Goal: Task Accomplishment & Management: Use online tool/utility

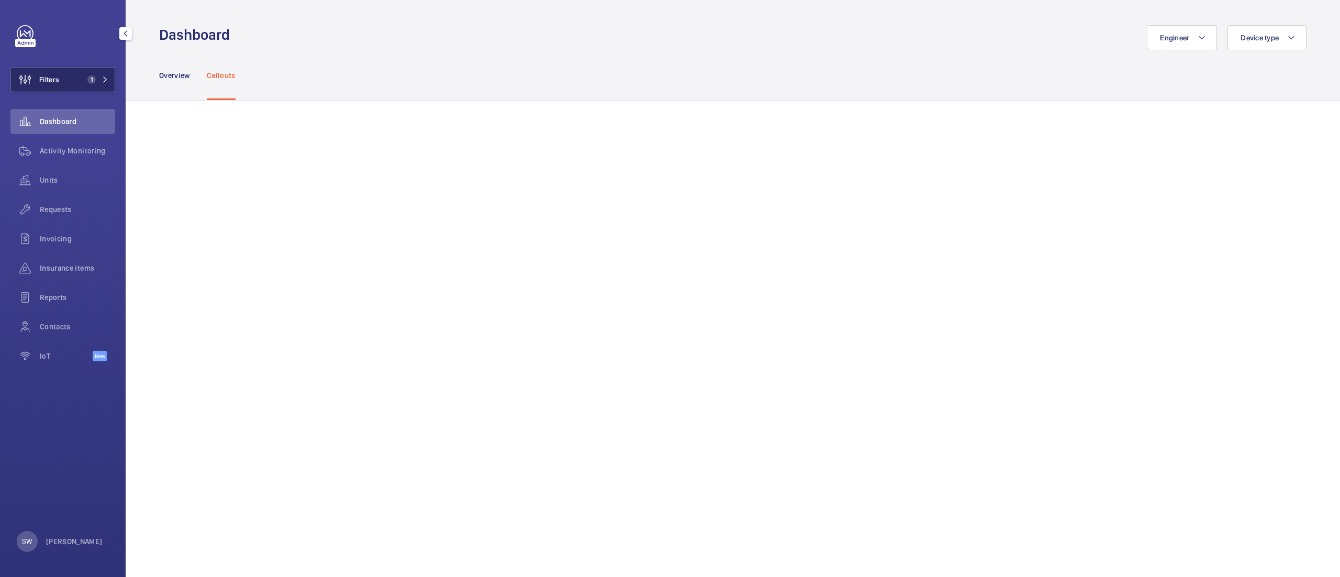
click at [60, 77] on button "Filters 1" at bounding box center [62, 79] width 105 height 25
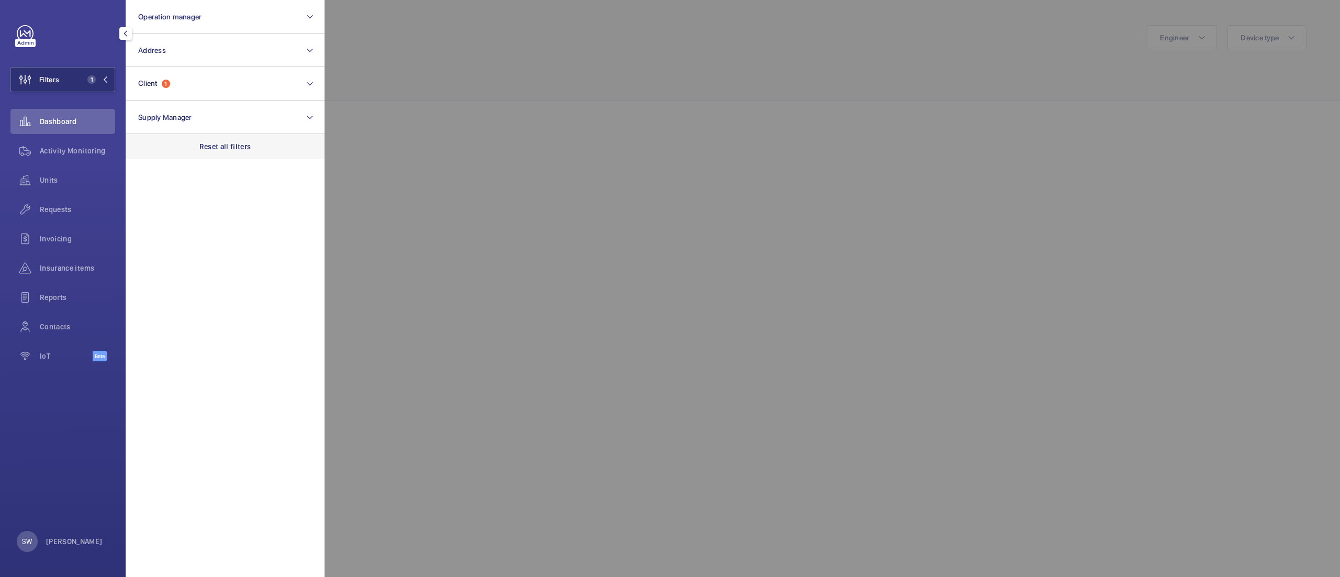
click at [227, 144] on p "Reset all filters" at bounding box center [225, 146] width 52 height 10
click at [527, 155] on div at bounding box center [995, 288] width 1340 height 577
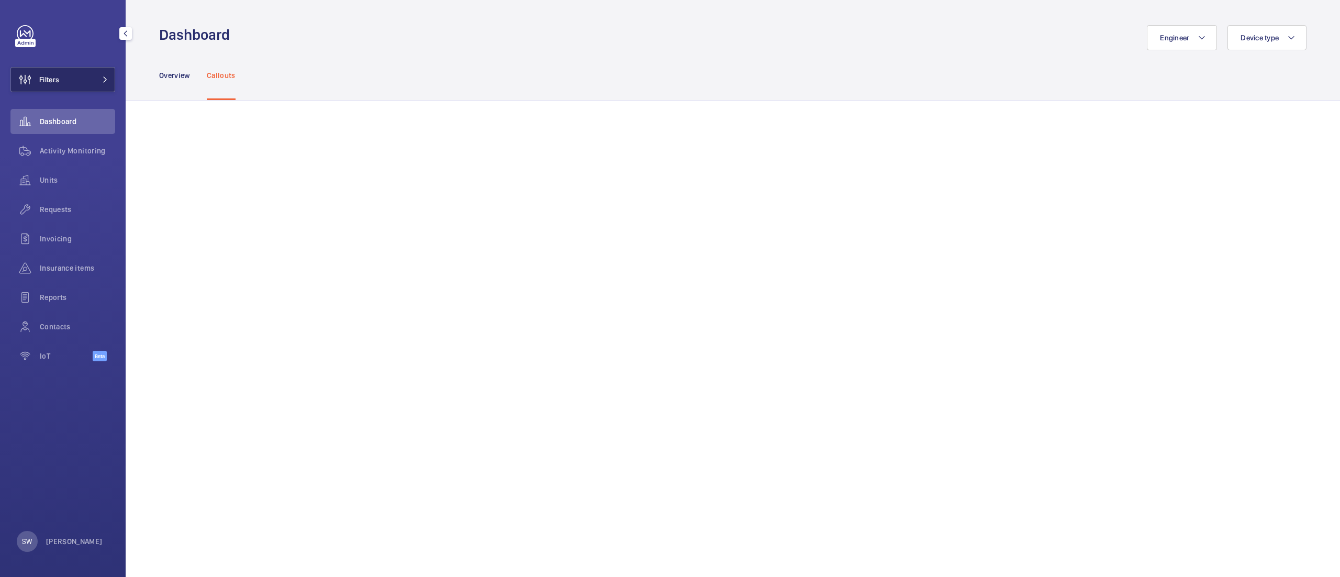
click at [78, 79] on button "Filters" at bounding box center [62, 79] width 105 height 25
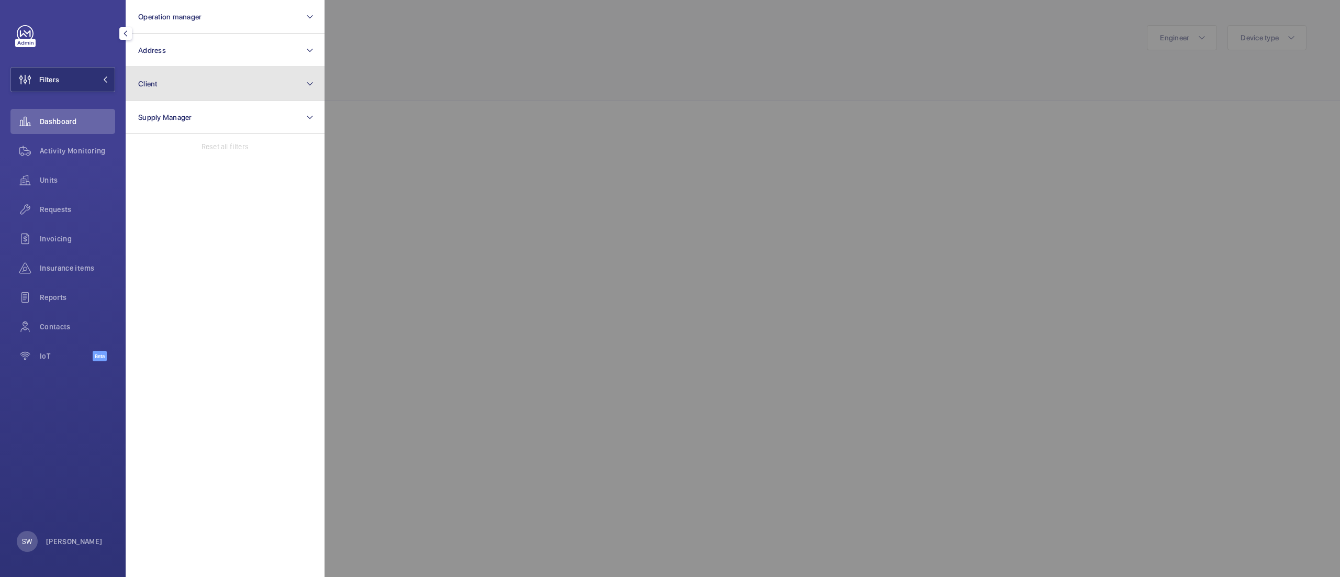
click at [174, 82] on button "Client" at bounding box center [225, 84] width 199 height 34
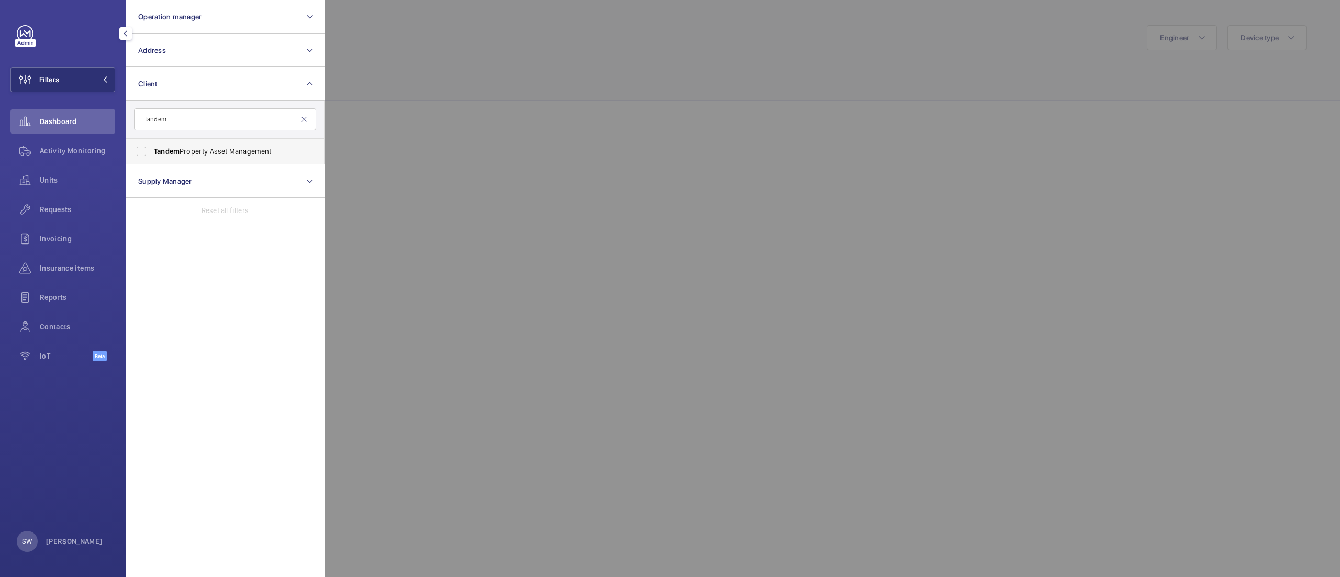
type input "tandem"
click at [214, 154] on span "Tandem Property Asset Management" at bounding box center [226, 151] width 144 height 10
click at [152, 154] on input "Tandem Property Asset Management" at bounding box center [141, 151] width 21 height 21
checkbox input "true"
click at [488, 83] on div at bounding box center [995, 288] width 1340 height 577
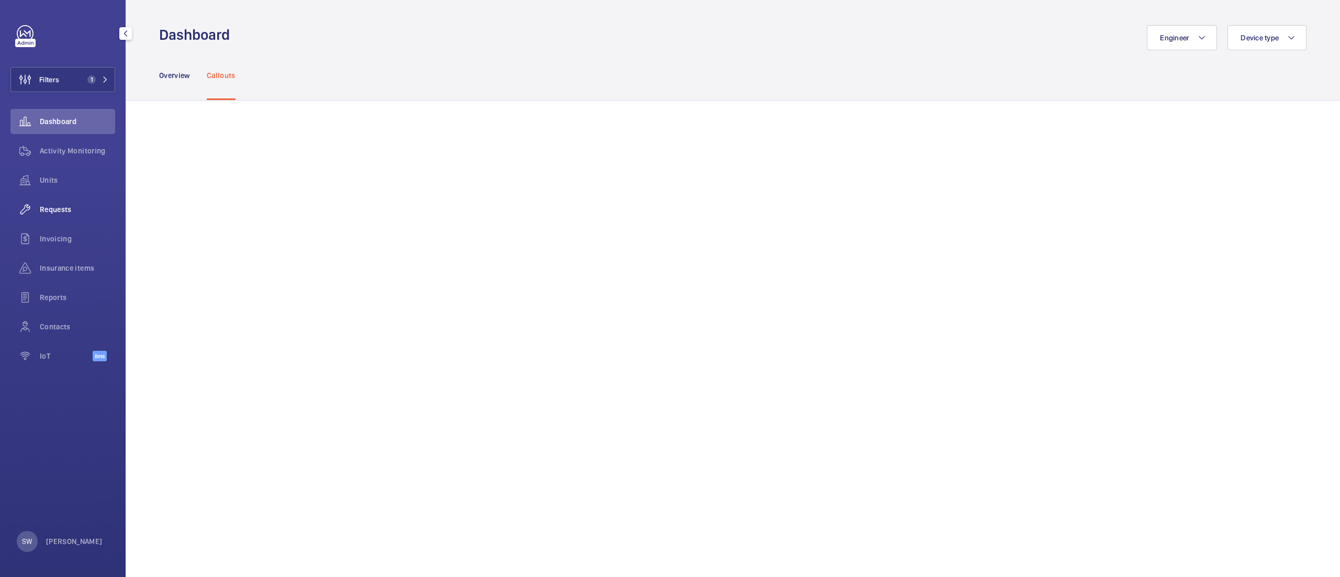
click at [64, 203] on div "Requests" at bounding box center [62, 209] width 105 height 25
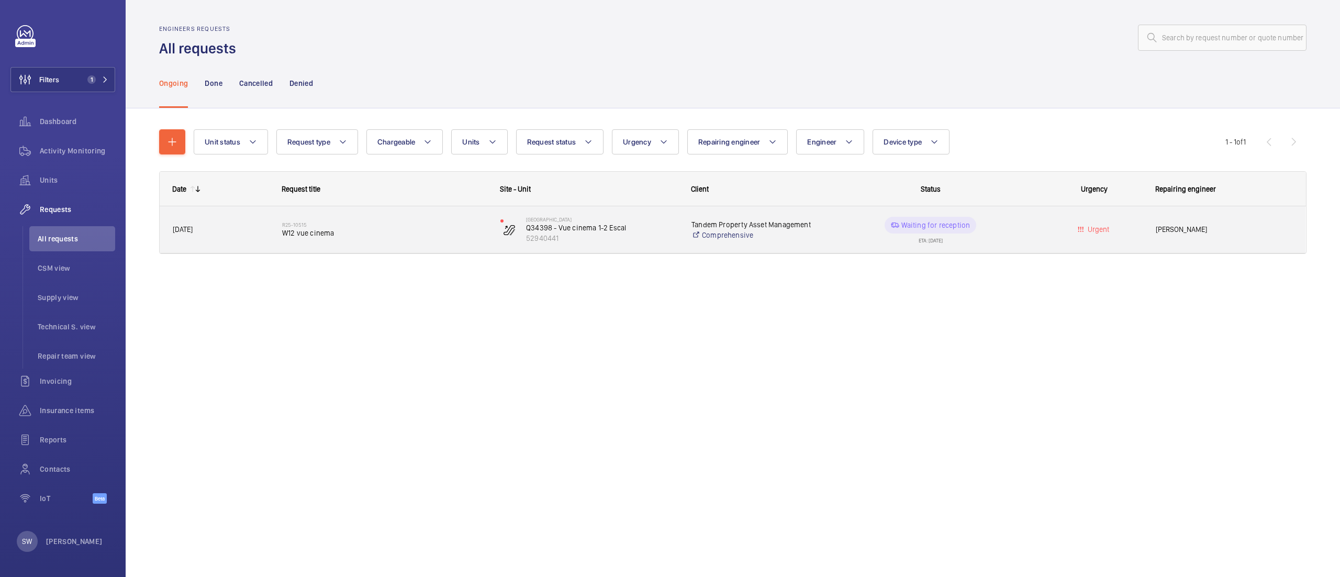
click at [317, 232] on span "W12 vue cinema" at bounding box center [384, 233] width 205 height 10
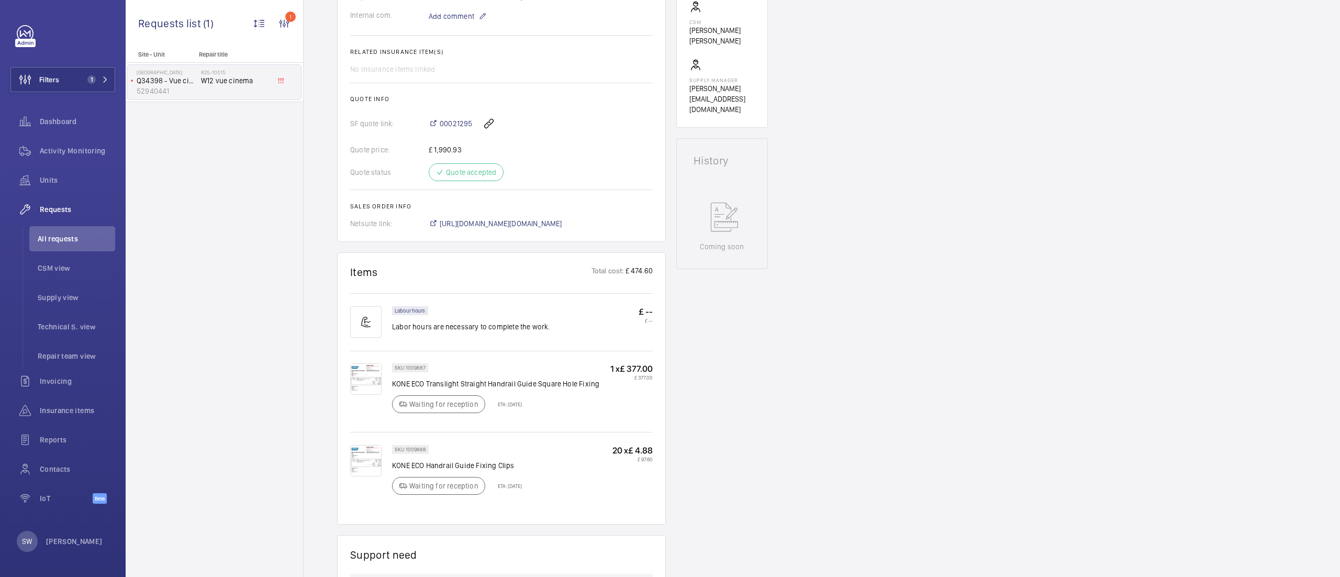
scroll to position [393, 0]
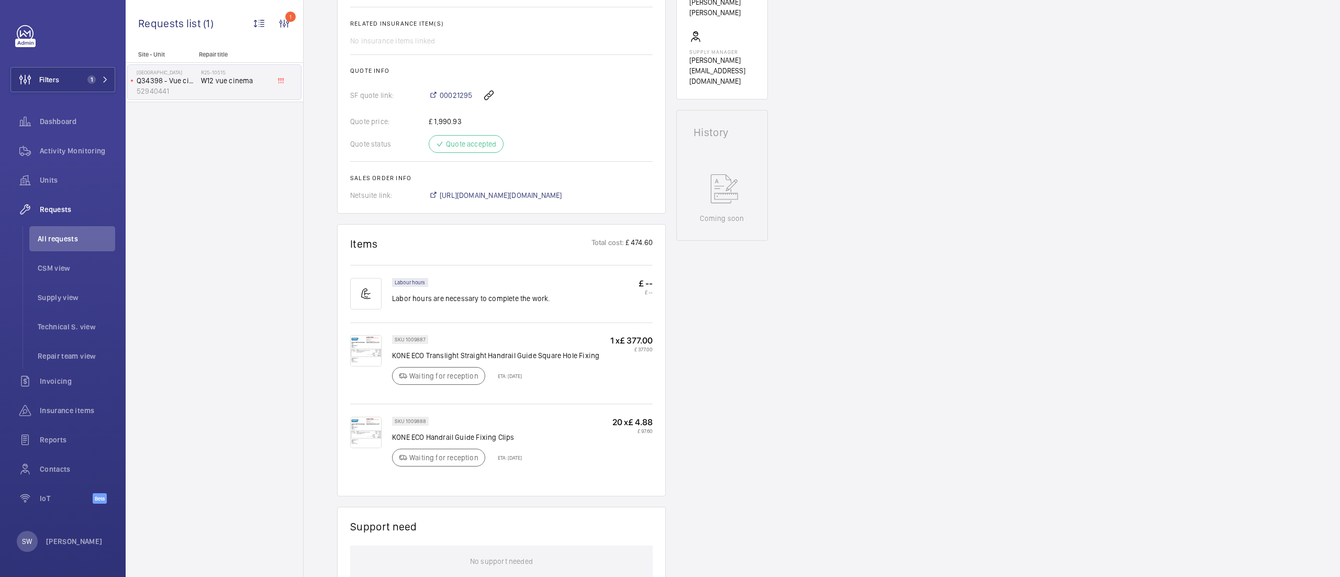
click at [367, 352] on img at bounding box center [365, 350] width 31 height 31
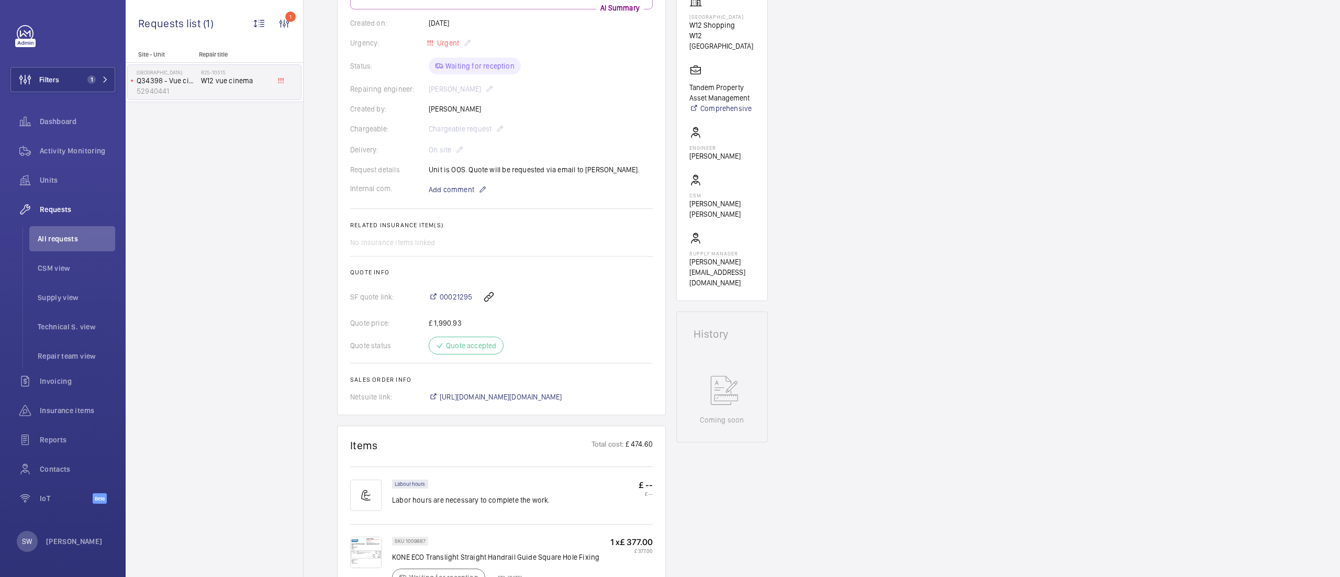
scroll to position [210, 0]
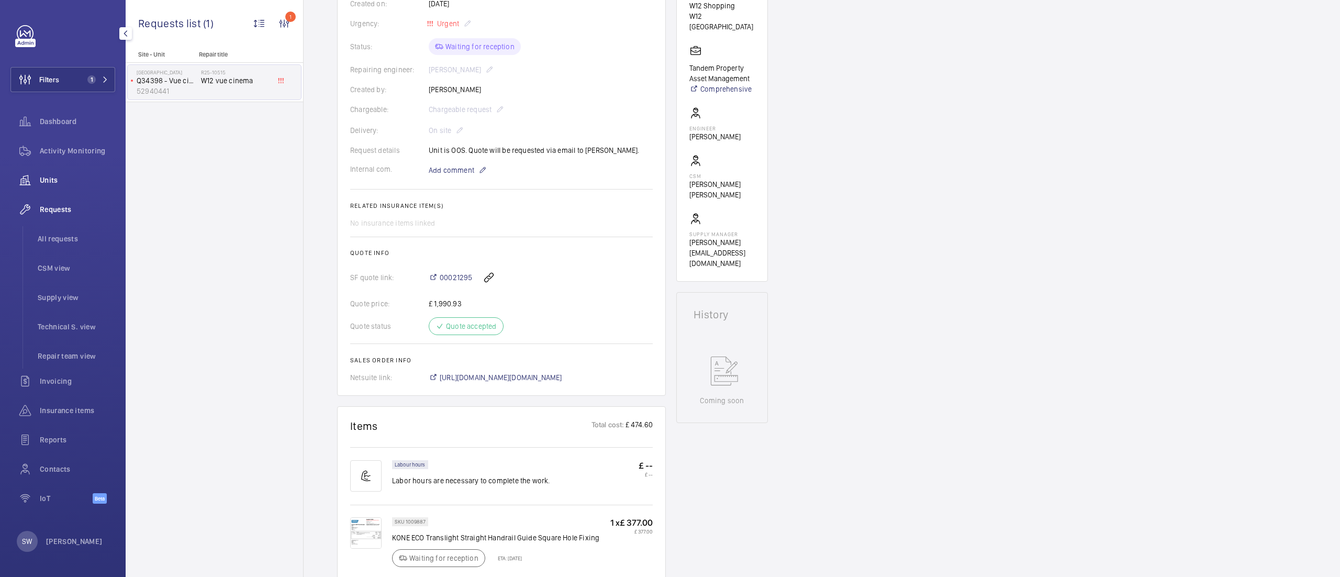
click at [44, 182] on span "Units" at bounding box center [77, 180] width 75 height 10
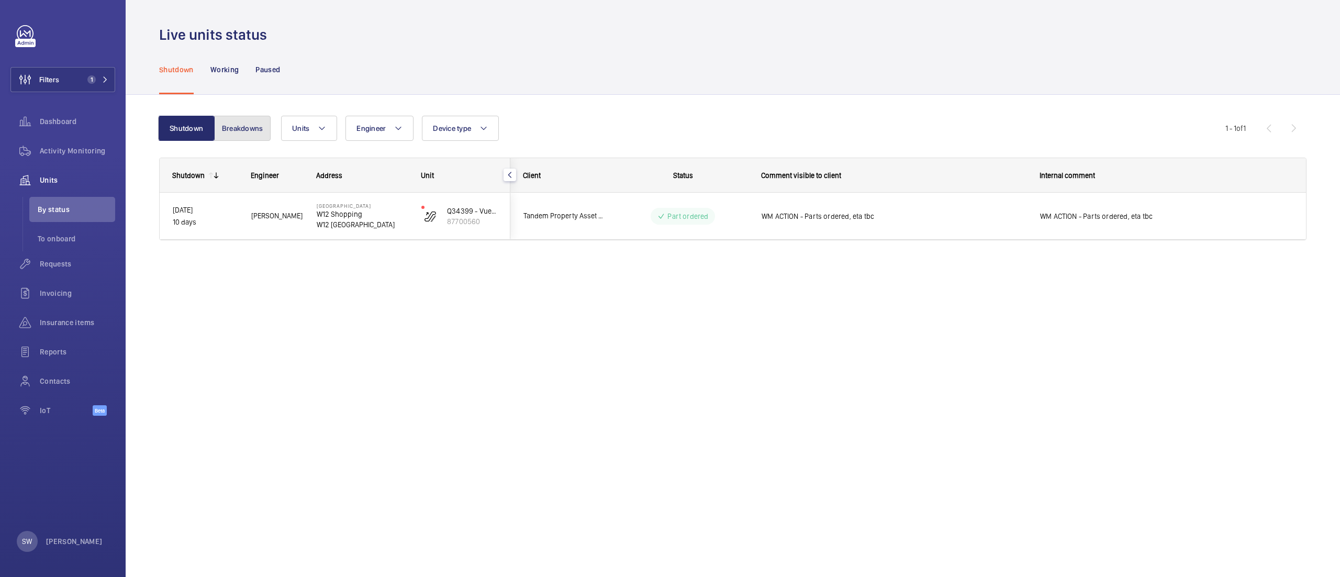
click at [230, 134] on button "Breakdowns" at bounding box center [242, 128] width 57 height 25
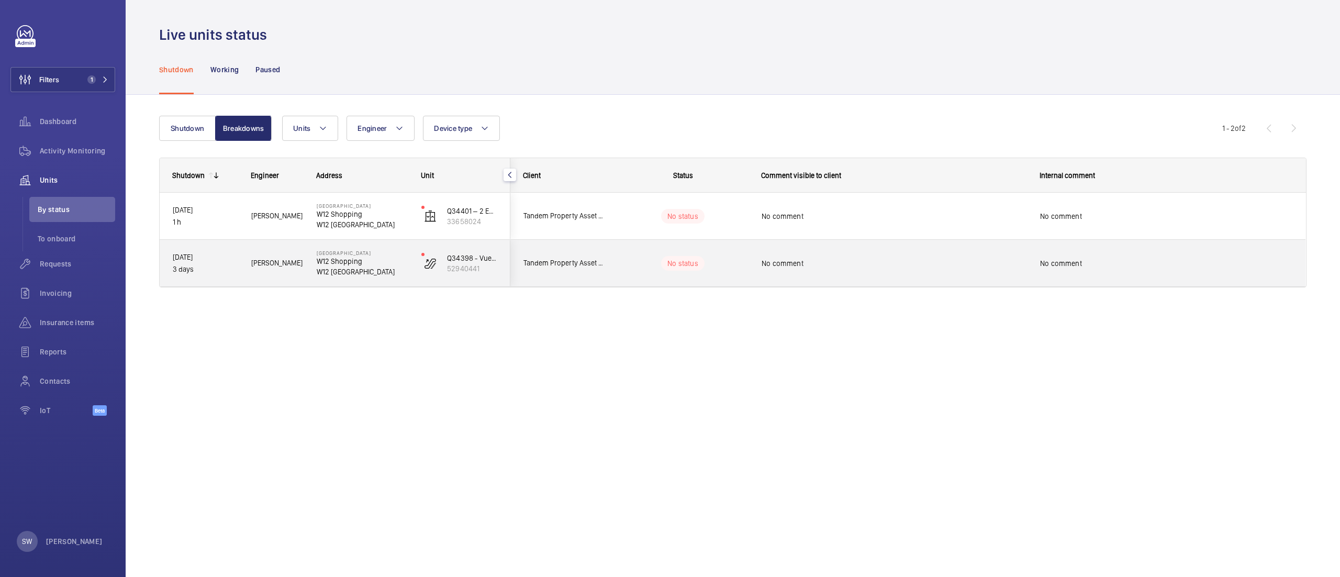
click at [928, 275] on div "No comment" at bounding box center [887, 263] width 277 height 45
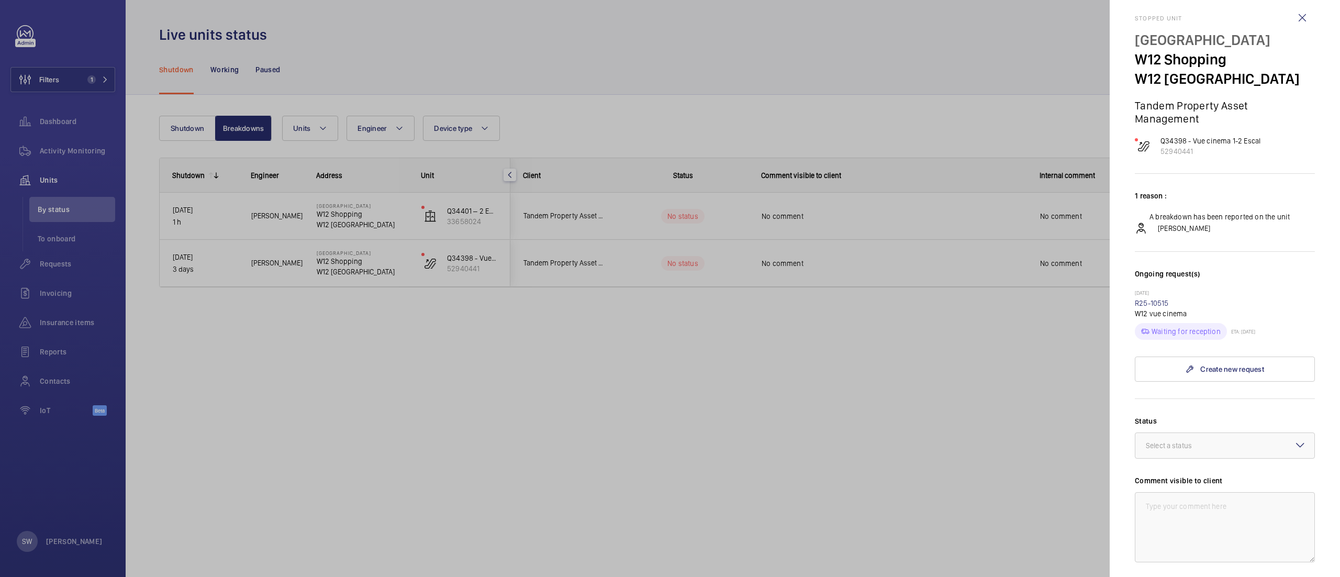
scroll to position [9, 0]
click at [787, 364] on div at bounding box center [670, 288] width 1340 height 577
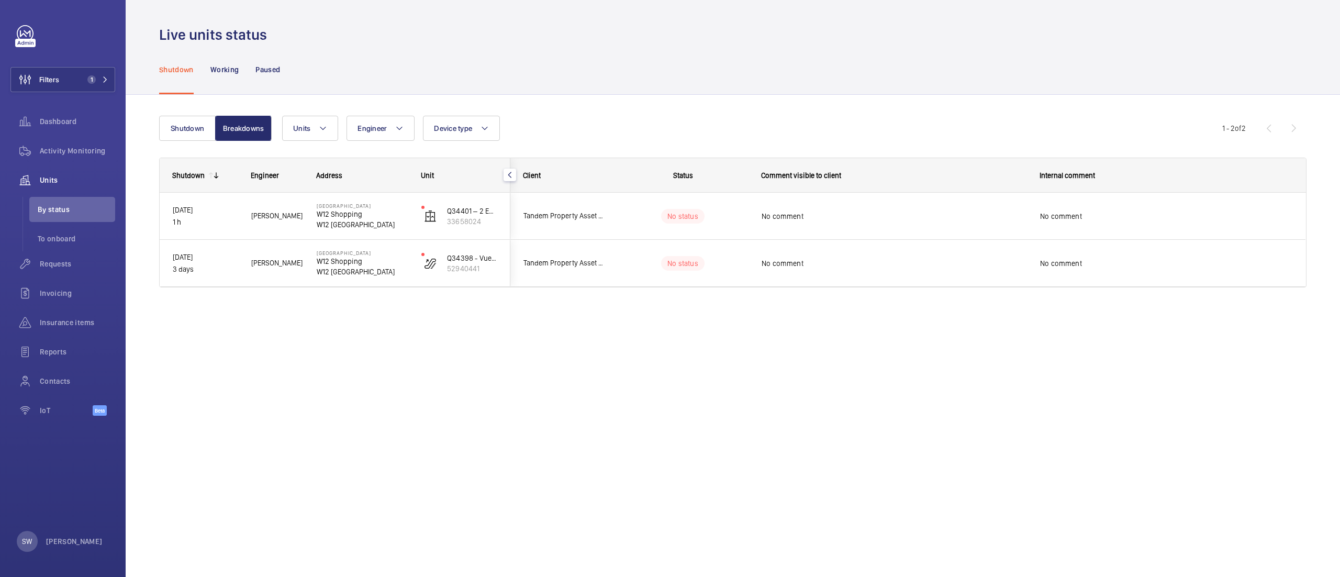
scroll to position [0, 0]
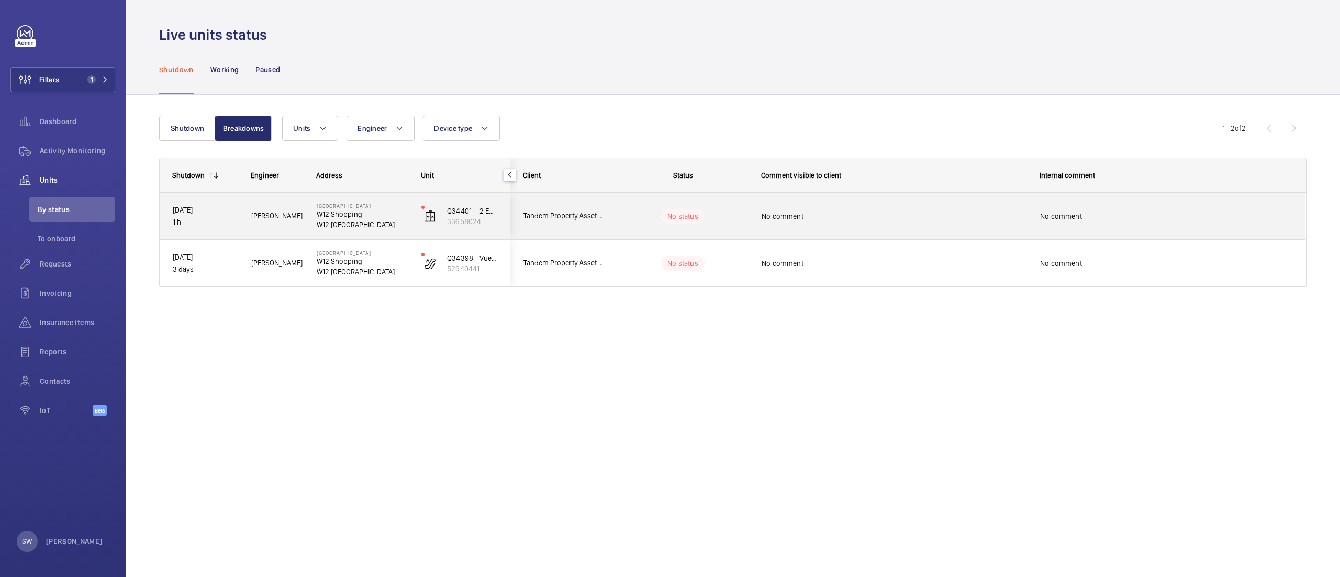
click at [907, 207] on div "No comment" at bounding box center [894, 216] width 265 height 24
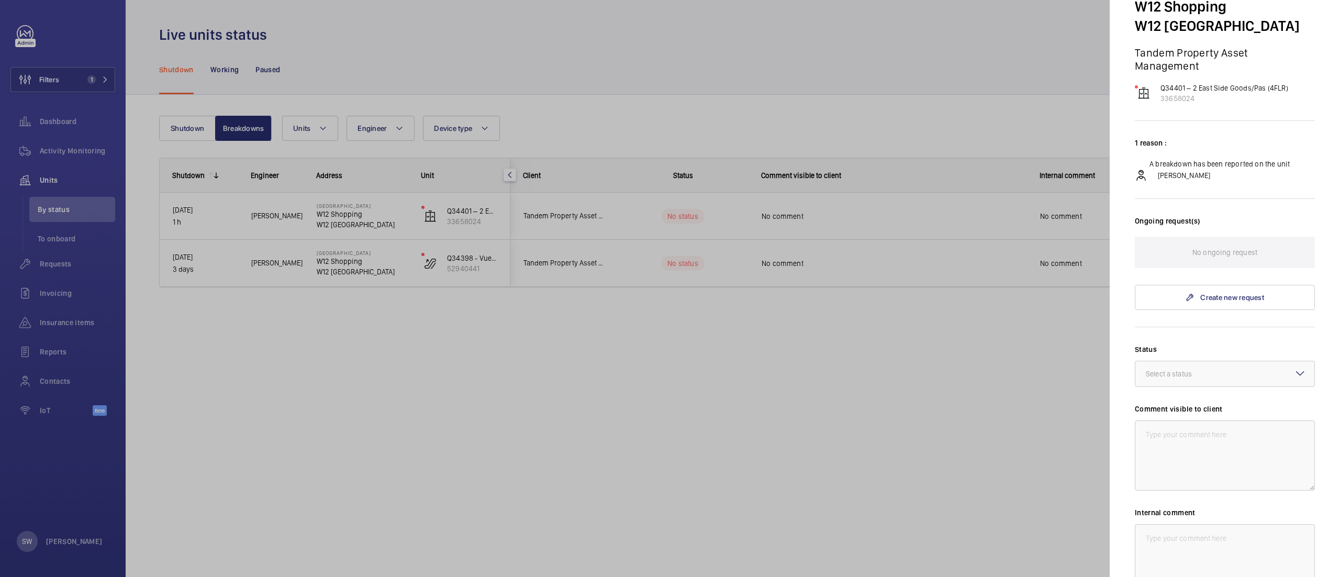
scroll to position [64, 0]
click at [701, 355] on div at bounding box center [670, 288] width 1340 height 577
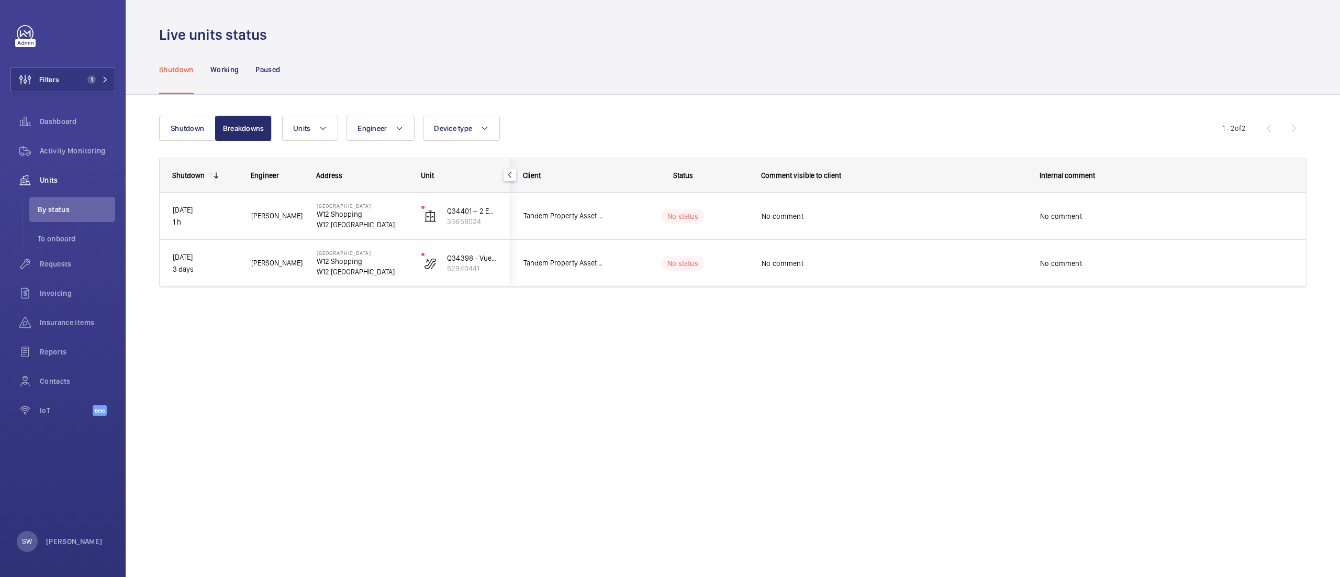
scroll to position [0, 0]
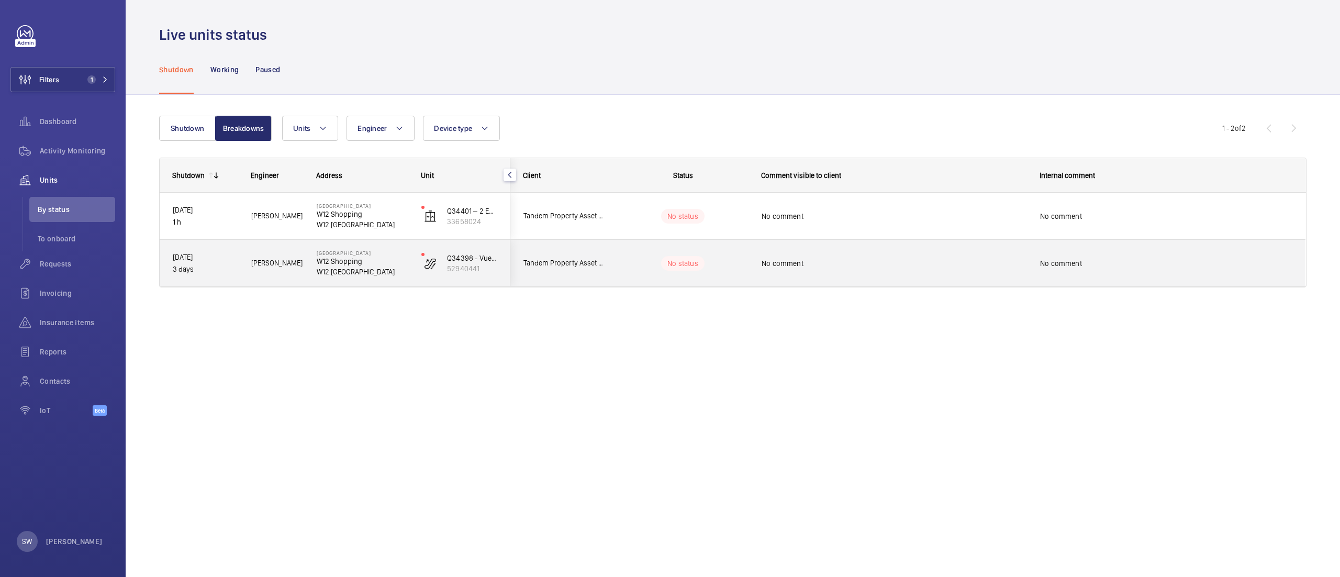
click at [802, 261] on span "No comment" at bounding box center [894, 263] width 265 height 10
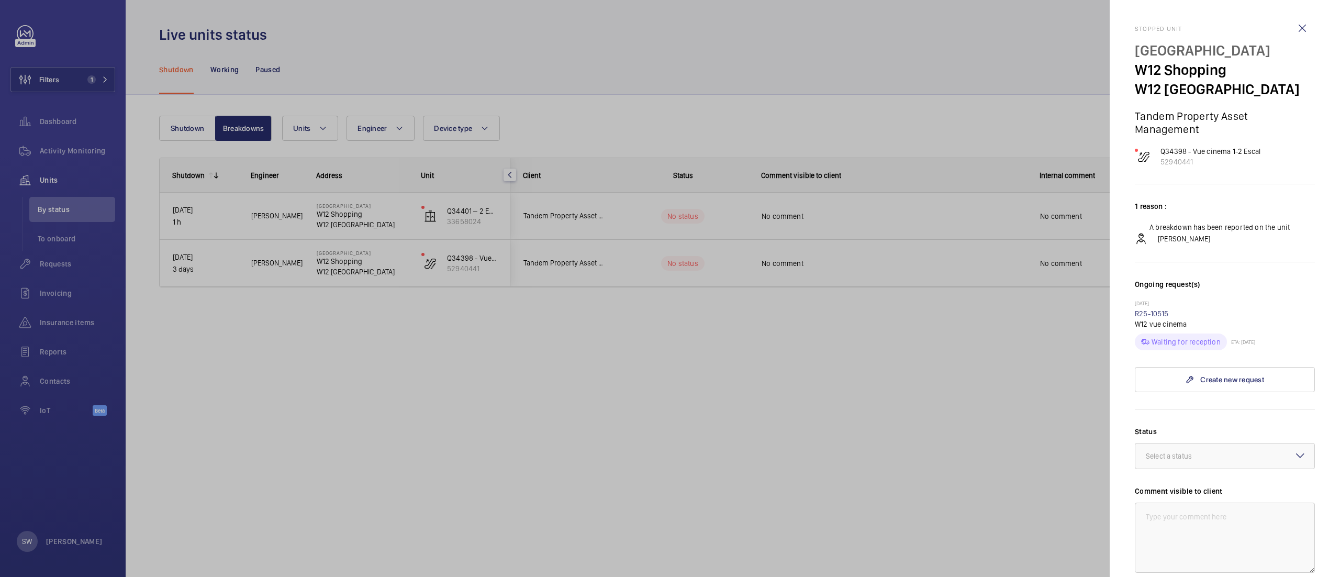
click at [474, 342] on div at bounding box center [670, 288] width 1340 height 577
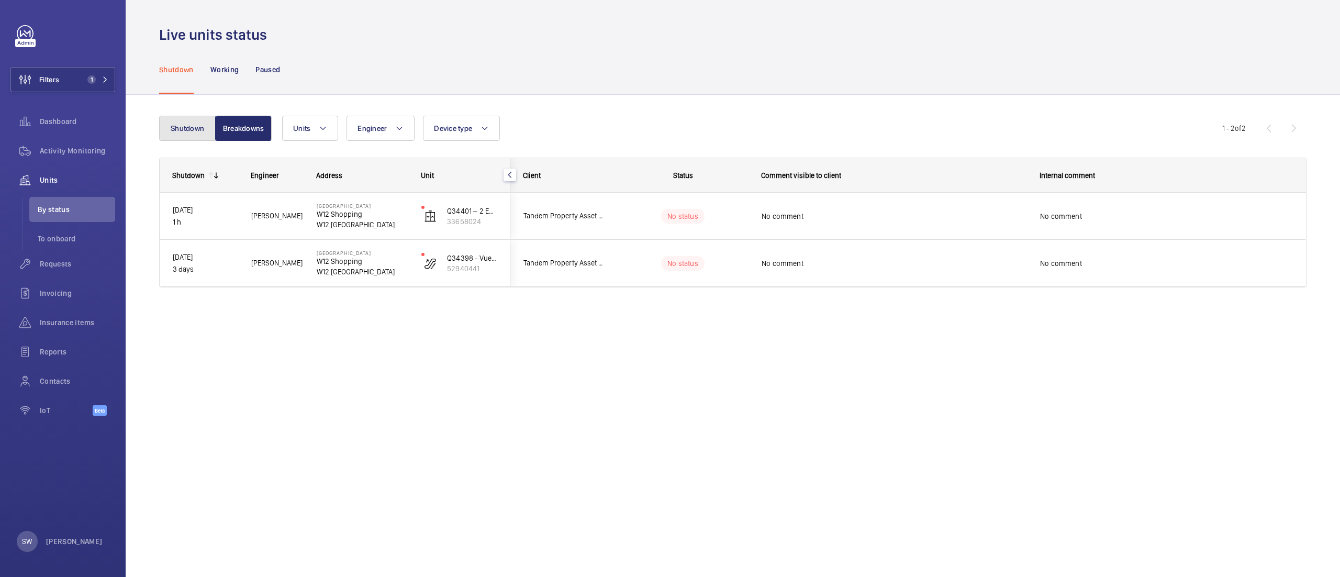
click at [166, 127] on button "Shutdown" at bounding box center [187, 128] width 57 height 25
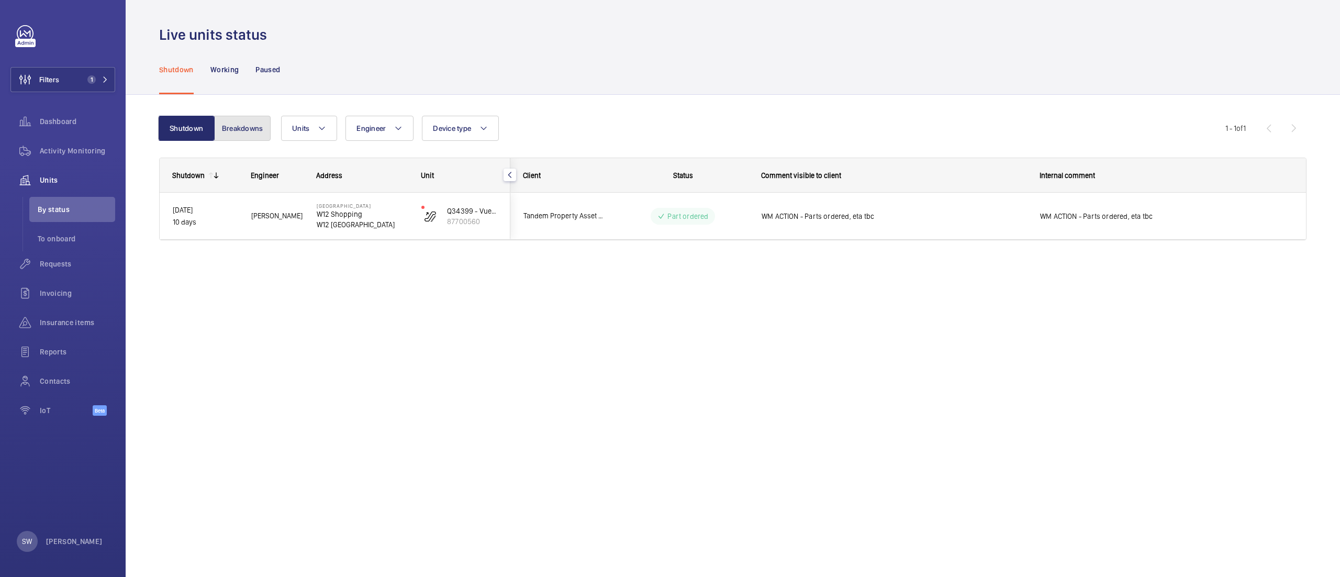
click at [251, 127] on button "Breakdowns" at bounding box center [242, 128] width 57 height 25
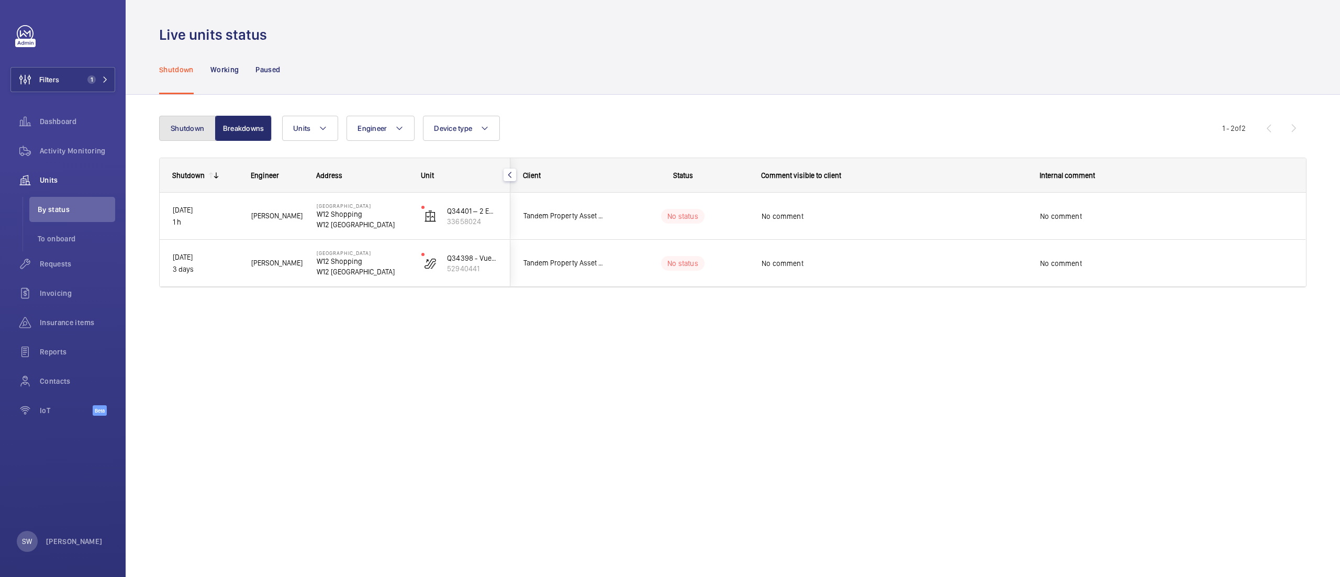
click at [192, 129] on button "Shutdown" at bounding box center [187, 128] width 57 height 25
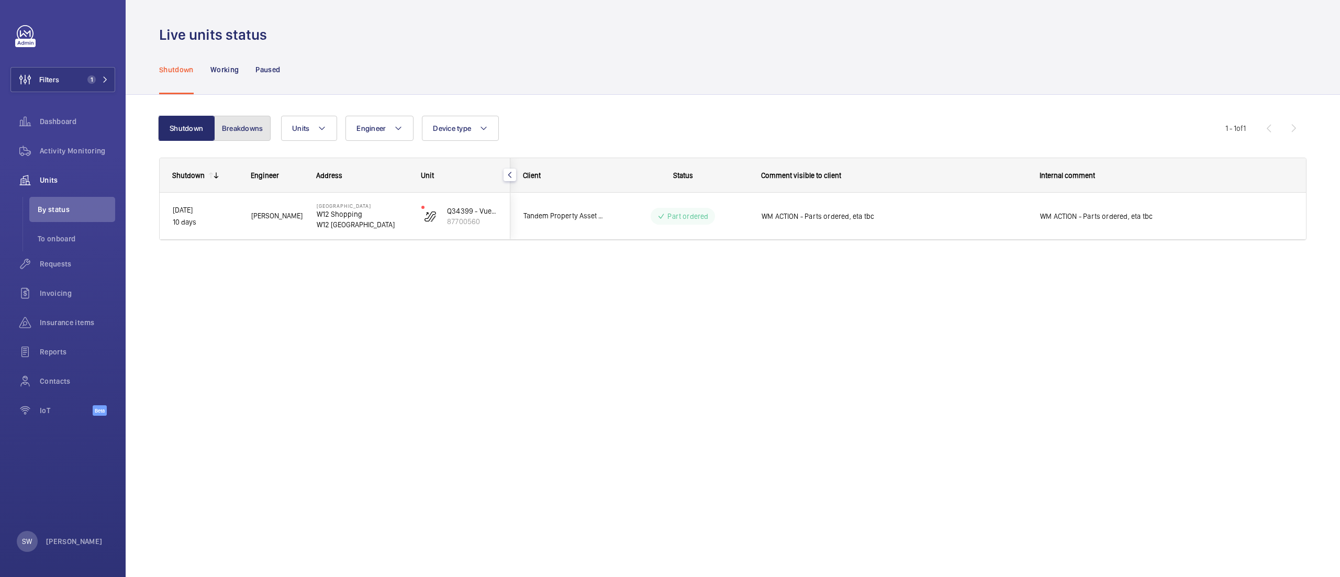
click at [243, 121] on button "Breakdowns" at bounding box center [242, 128] width 57 height 25
